Goal: Task Accomplishment & Management: Use online tool/utility

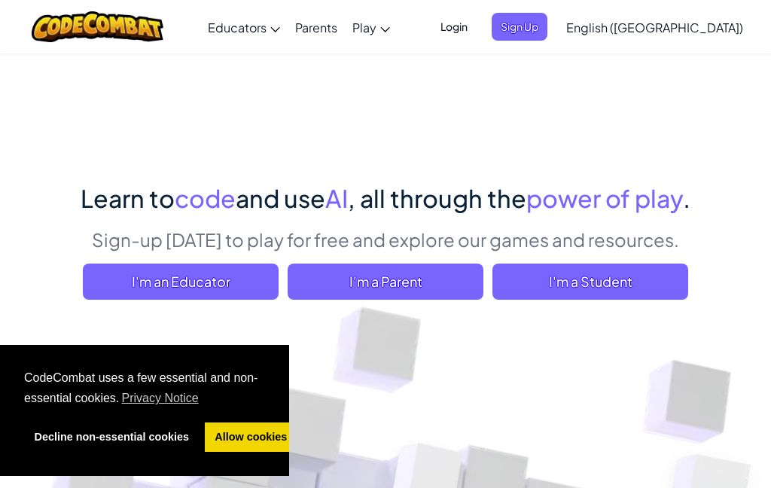
click at [571, 282] on span "I'm a Student" at bounding box center [590, 282] width 196 height 36
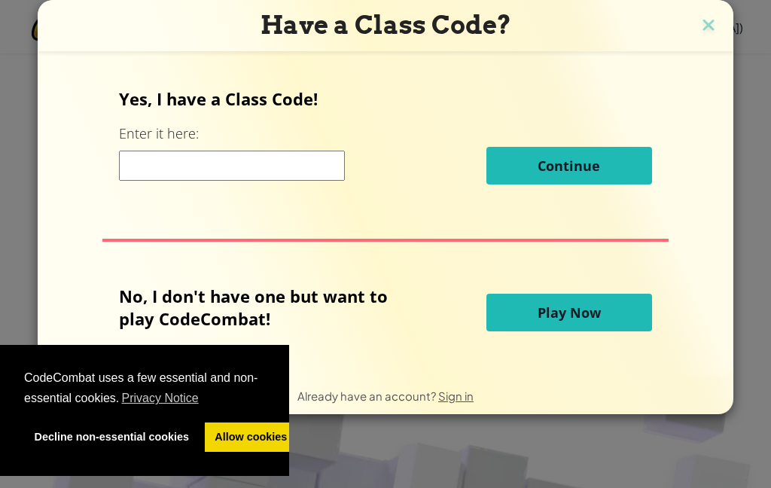
click at [562, 319] on span "Play Now" at bounding box center [569, 312] width 63 height 18
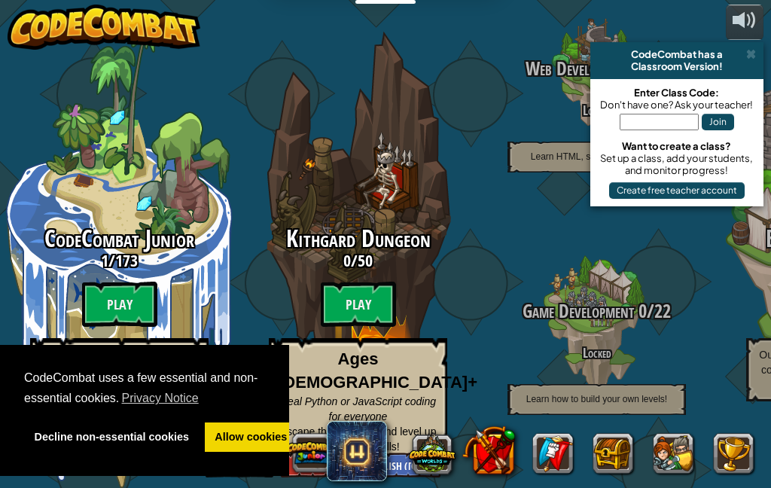
scroll to position [37, 0]
click at [105, 303] on btn "Play" at bounding box center [119, 304] width 75 height 45
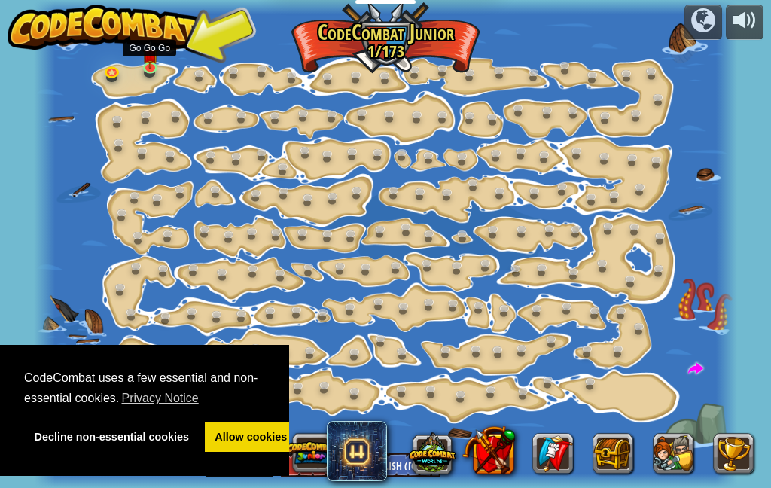
click at [148, 75] on link at bounding box center [153, 69] width 30 height 23
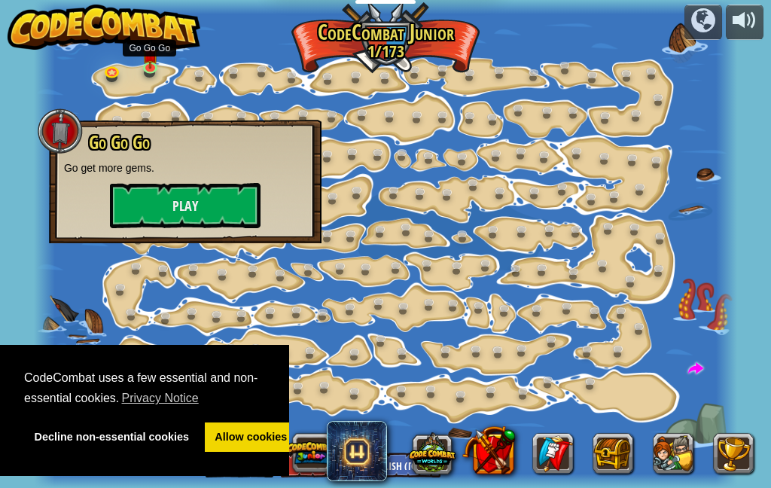
click at [137, 200] on button "Play" at bounding box center [185, 205] width 151 height 45
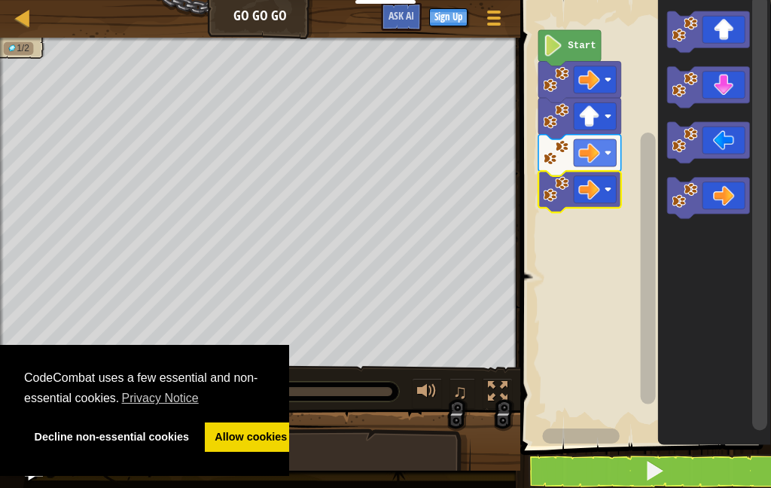
click at [572, 477] on button at bounding box center [654, 471] width 255 height 35
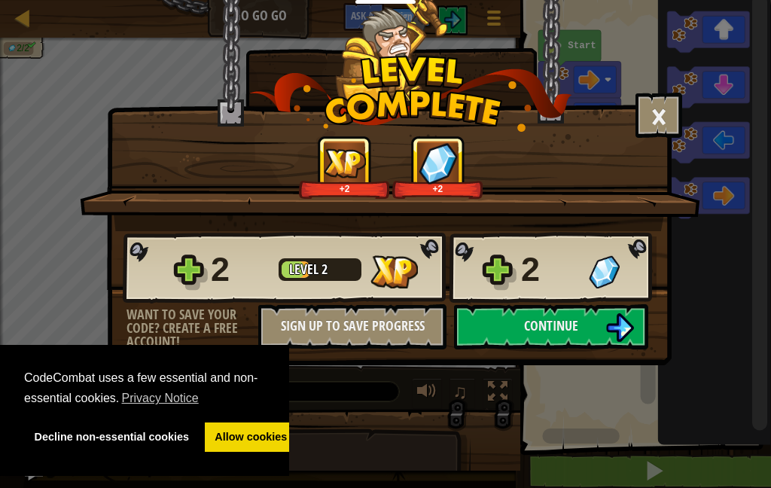
click at [657, 113] on button "×" at bounding box center [659, 115] width 47 height 45
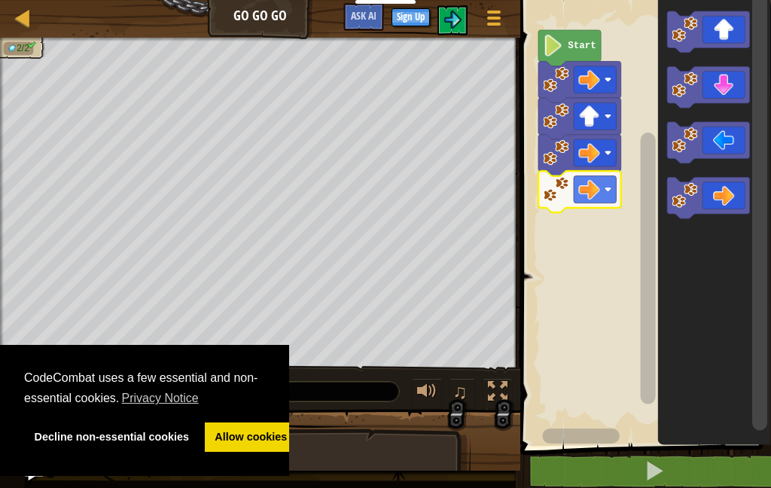
click at [616, 483] on button at bounding box center [654, 471] width 255 height 35
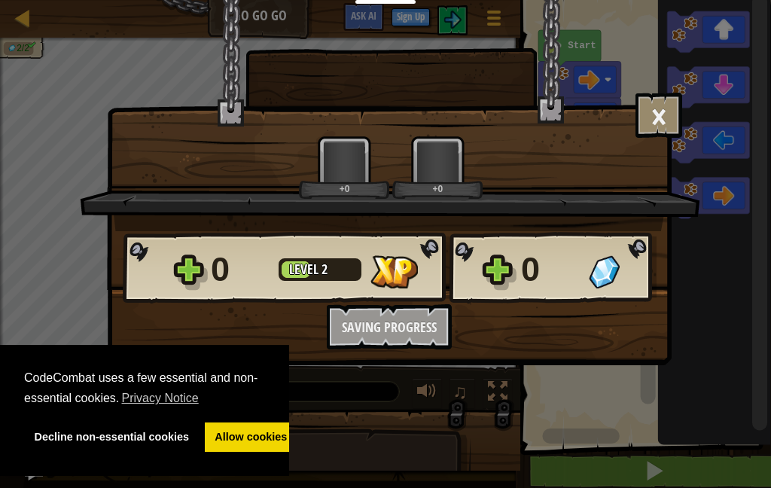
click at [574, 483] on div "× How fun was this level? +0 +0 Reticulating Splines... 0 Level 2 0 Want to sav…" at bounding box center [385, 244] width 771 height 488
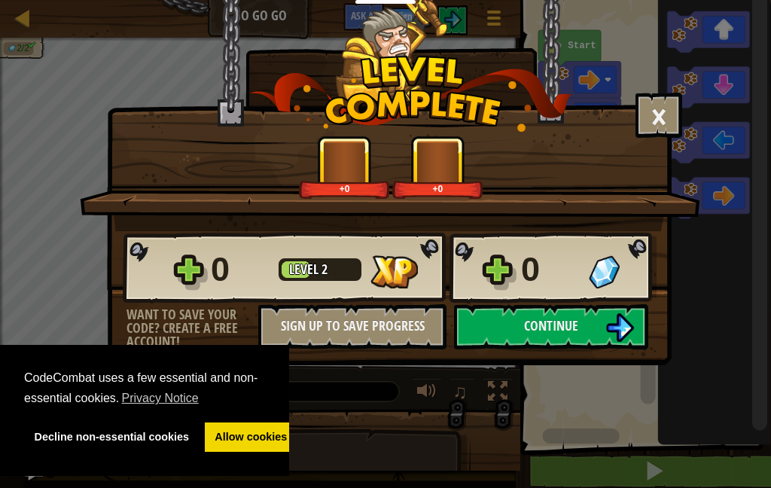
click at [506, 315] on button "Continue" at bounding box center [551, 326] width 194 height 45
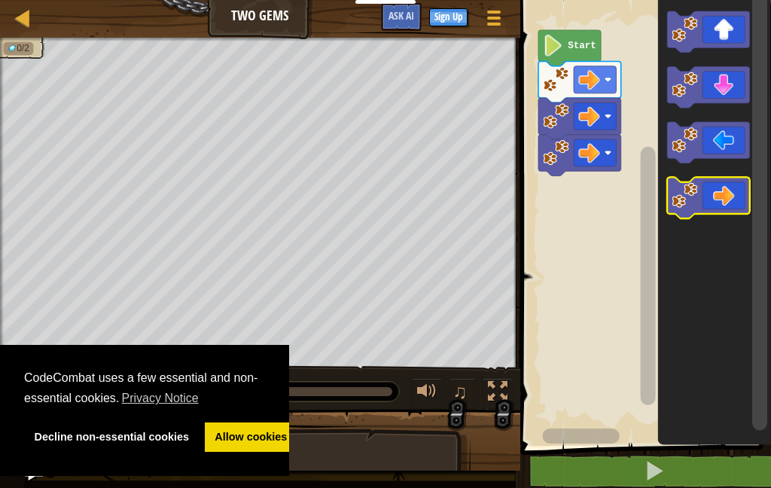
click at [695, 200] on image "Blockly Workspace" at bounding box center [685, 196] width 26 height 26
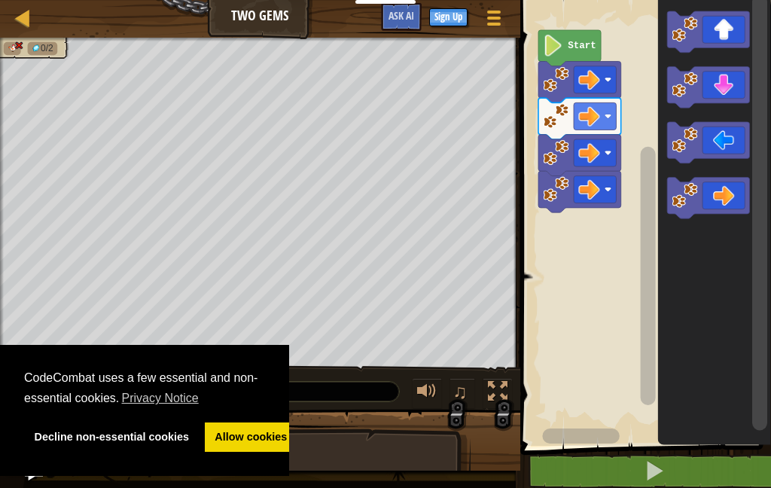
click at [704, 200] on icon "Blockly Workspace" at bounding box center [708, 198] width 83 height 41
